Goal: Find contact information: Find contact information

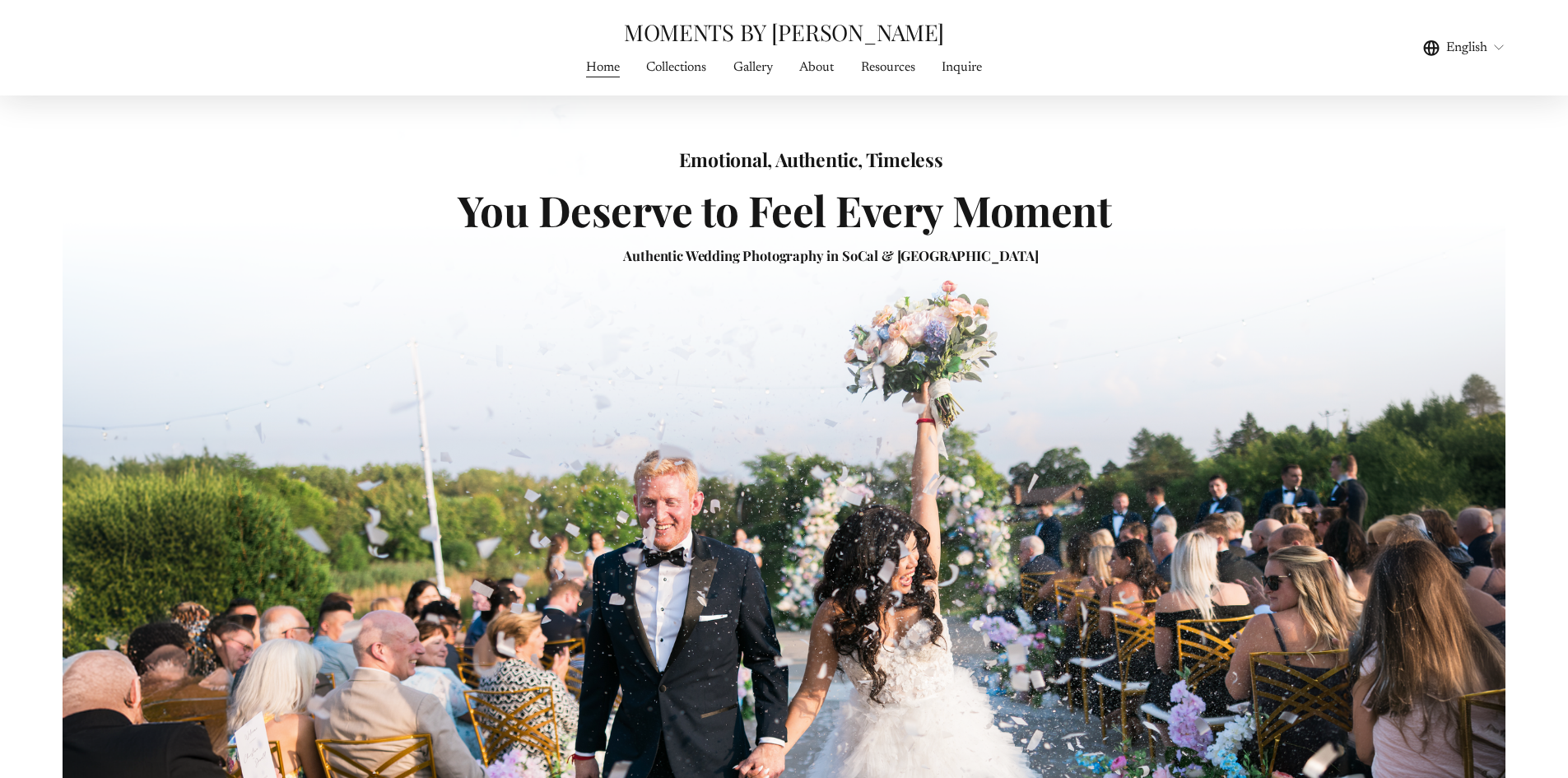
click at [949, 71] on link "Inquire" at bounding box center [961, 67] width 40 height 22
